Goal: Task Accomplishment & Management: Use online tool/utility

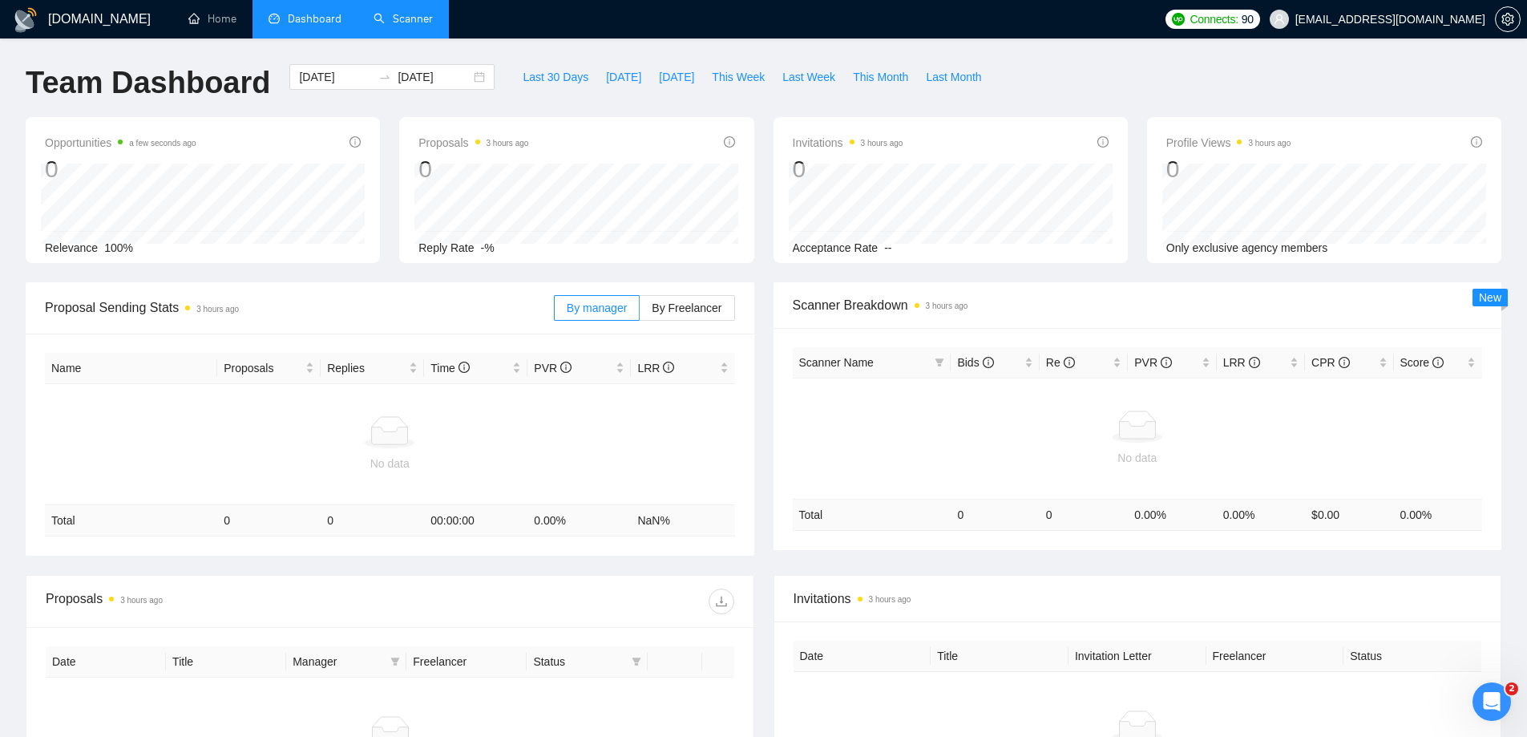
click at [407, 22] on link "Scanner" at bounding box center [403, 19] width 59 height 14
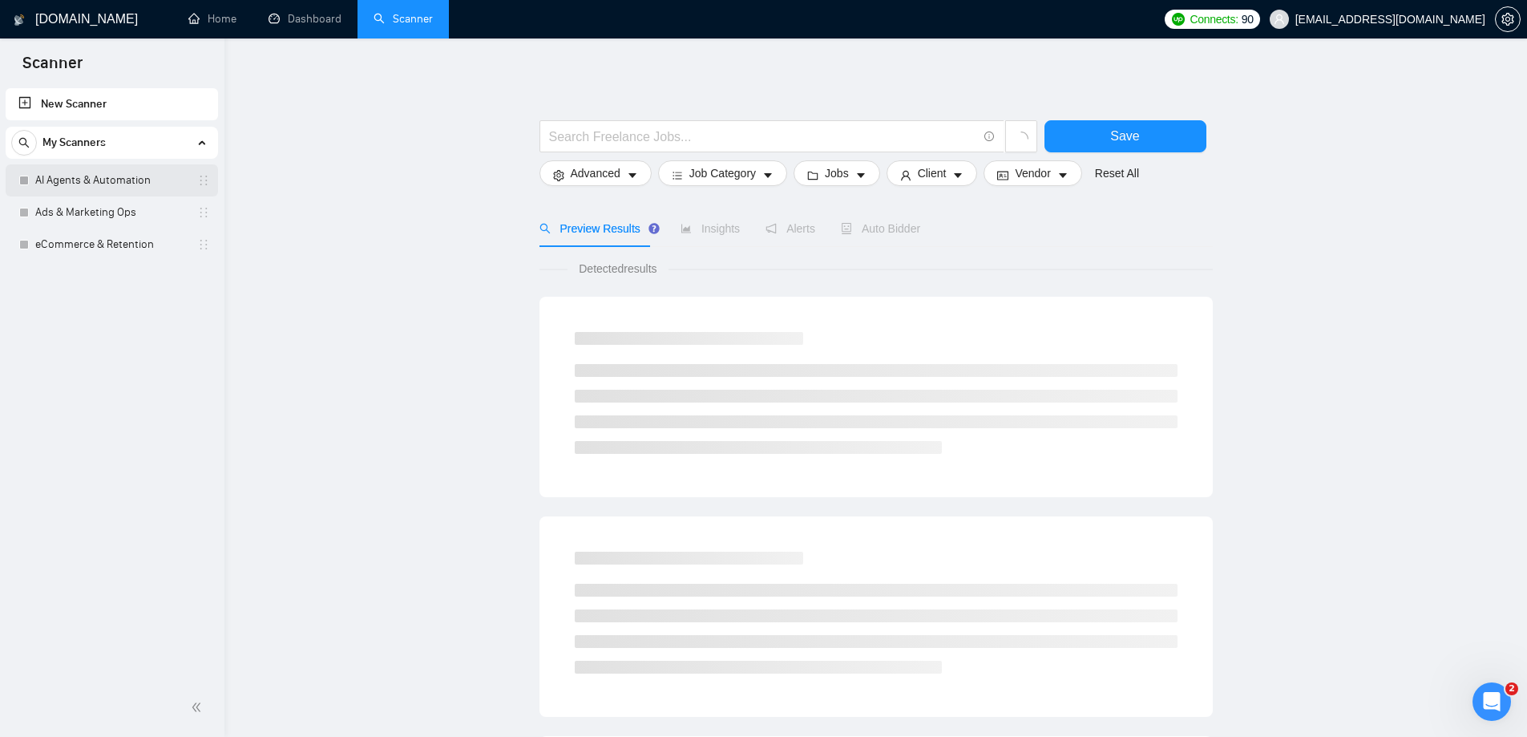
click at [119, 180] on link "AI Agents & Automation" at bounding box center [111, 180] width 152 height 32
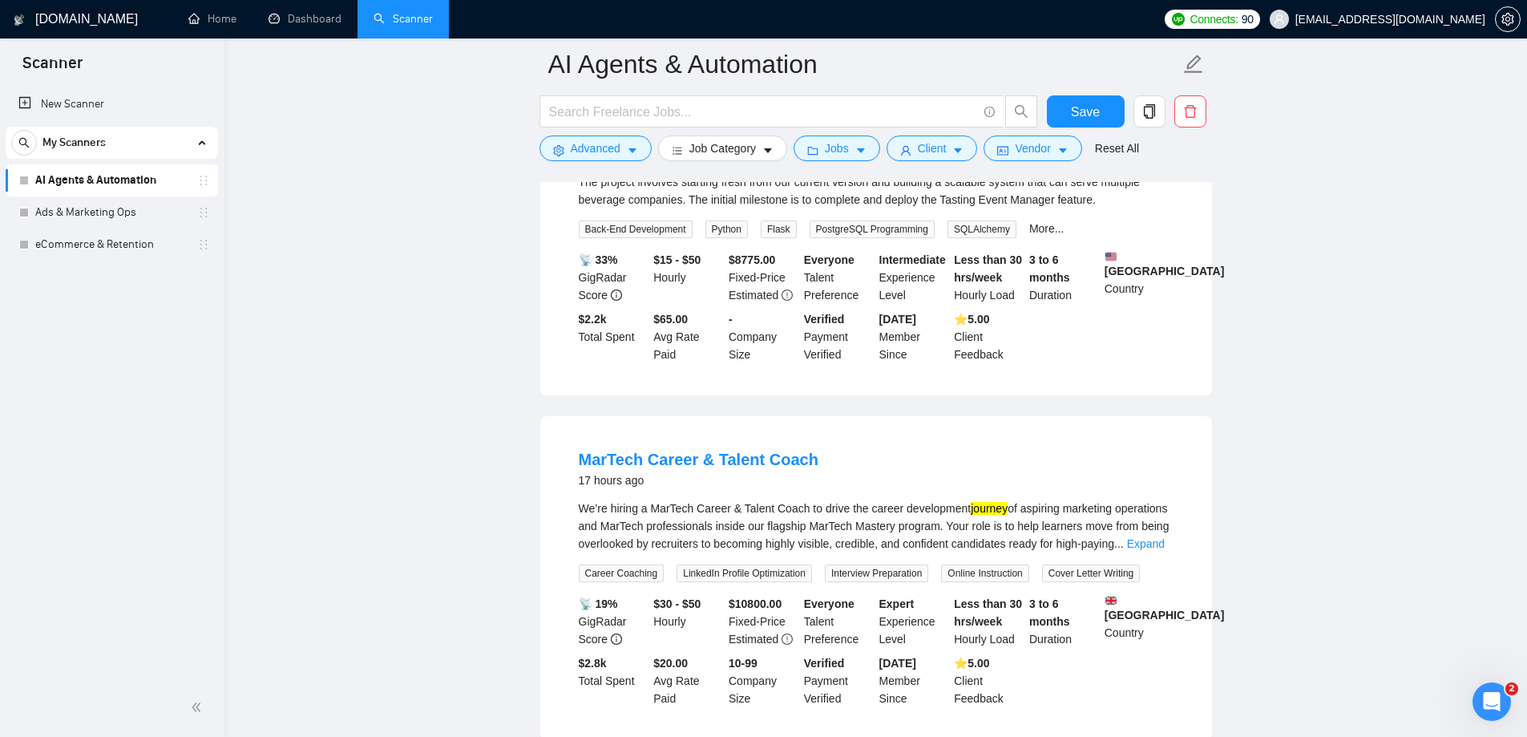
scroll to position [1924, 0]
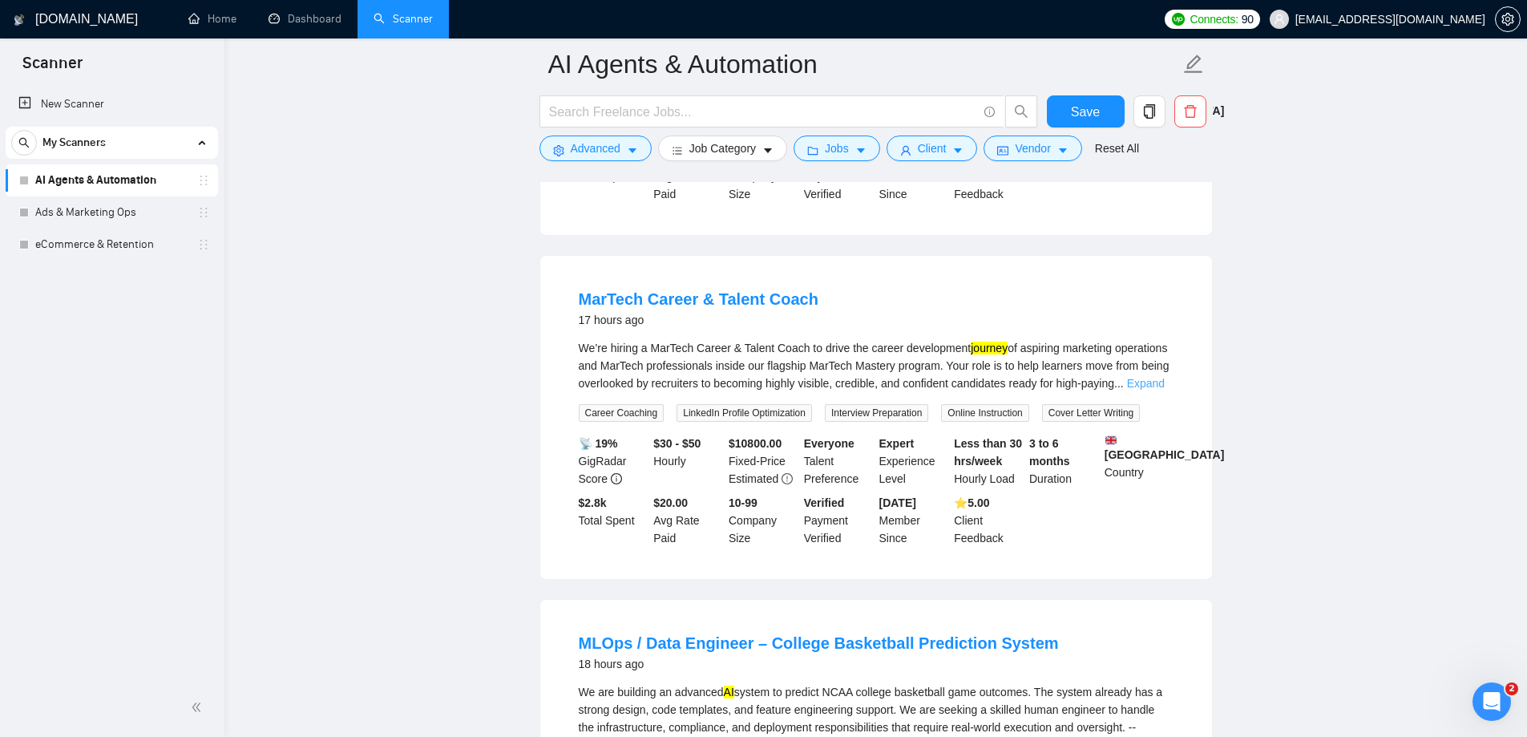
click at [1153, 377] on link "Expand" at bounding box center [1146, 383] width 38 height 13
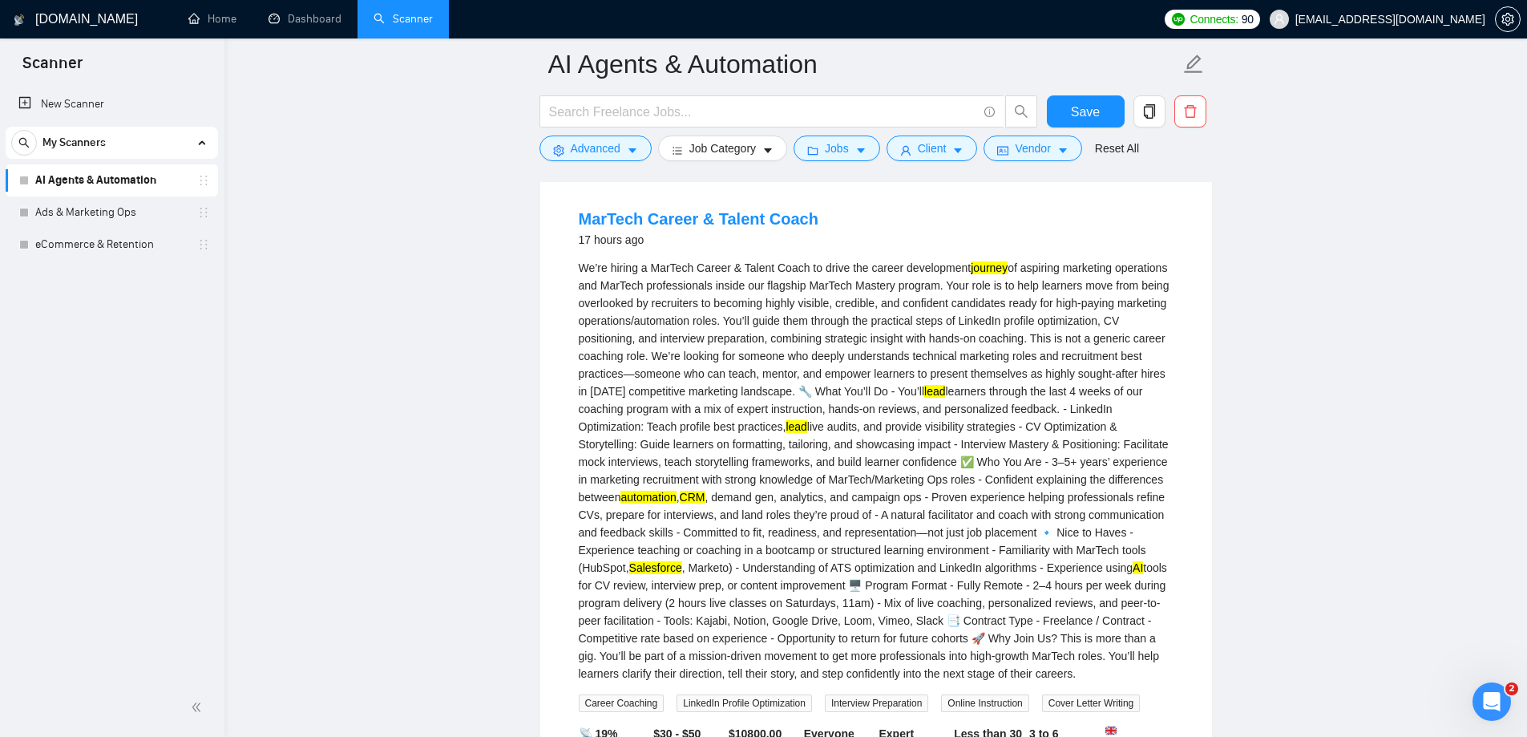
scroll to position [1764, 0]
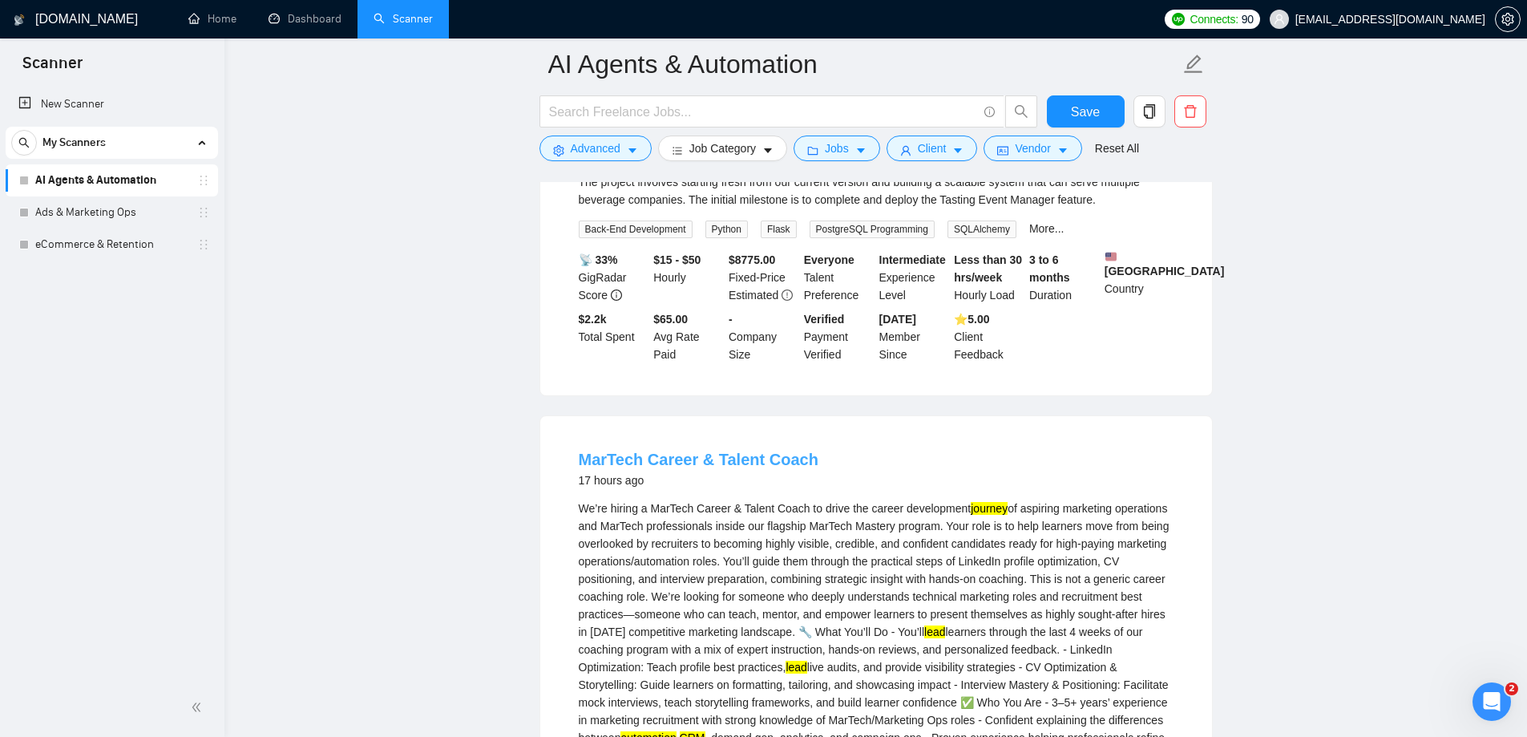
click at [657, 451] on link "MarTech Career & Talent Coach" at bounding box center [699, 460] width 240 height 18
